Goal: Find specific page/section: Find specific page/section

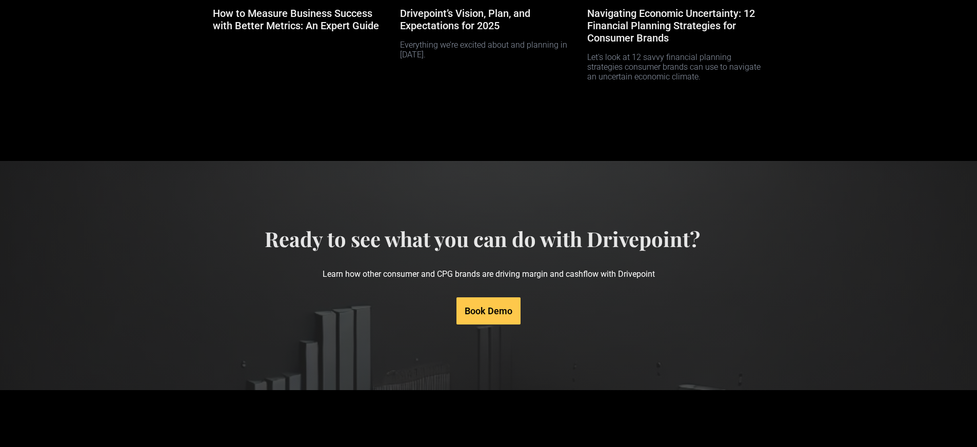
scroll to position [4921, 0]
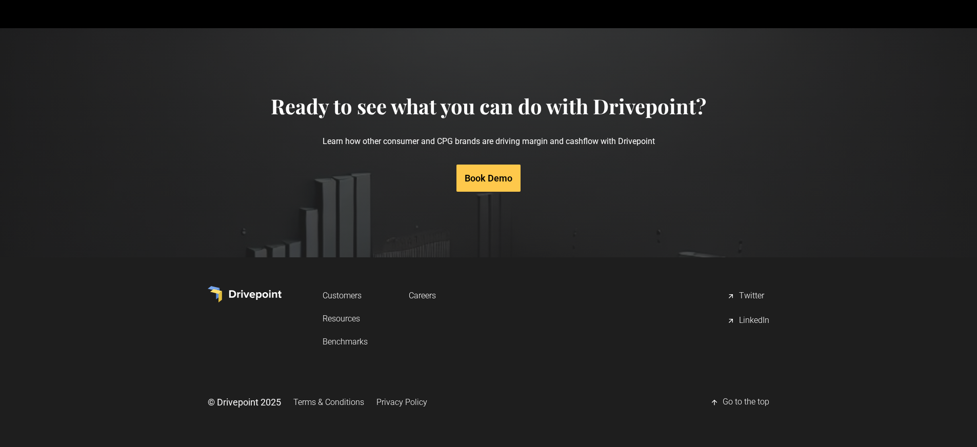
click at [419, 298] on link "Careers" at bounding box center [422, 295] width 27 height 19
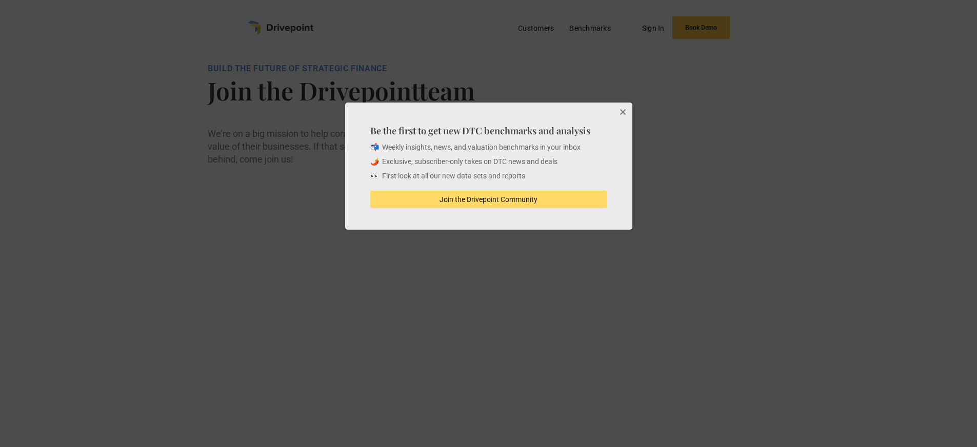
click at [624, 109] on button "Close" at bounding box center [622, 113] width 21 height 21
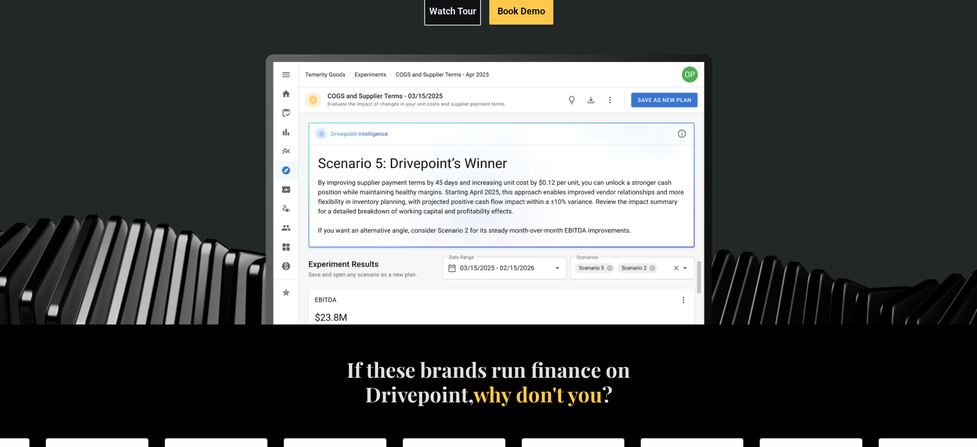
scroll to position [278, 0]
